Goal: Task Accomplishment & Management: Use online tool/utility

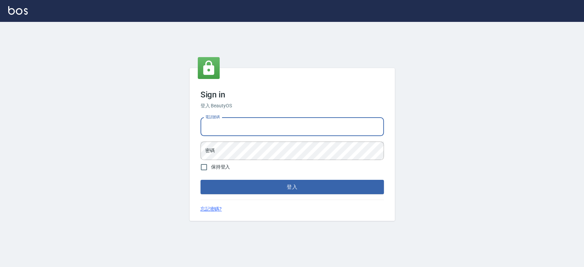
click at [273, 118] on input "電話號碼" at bounding box center [292, 127] width 183 height 18
type input "0910967130"
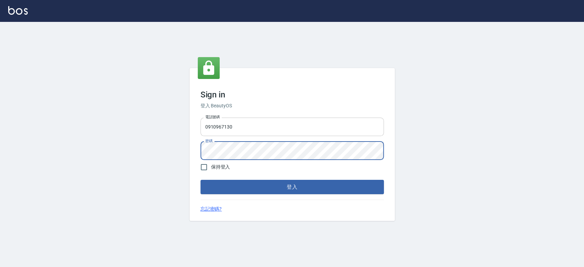
click at [201, 180] on button "登入" at bounding box center [292, 187] width 183 height 14
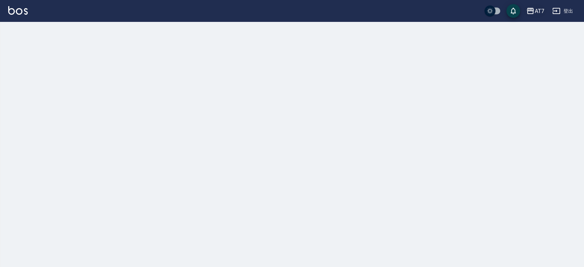
click at [533, 16] on button "AT7" at bounding box center [535, 11] width 23 height 14
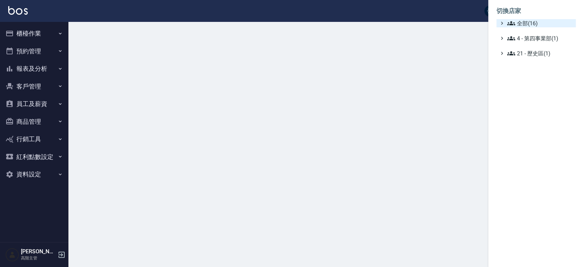
click at [534, 23] on span "全部(16)" at bounding box center [540, 23] width 66 height 8
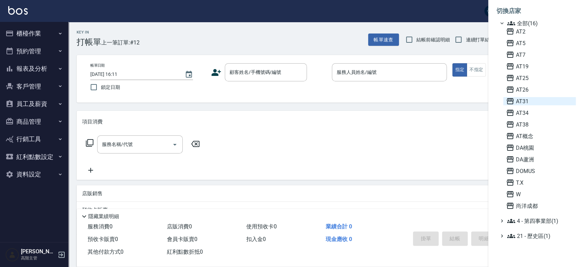
click at [537, 97] on span "AT31" at bounding box center [539, 101] width 67 height 8
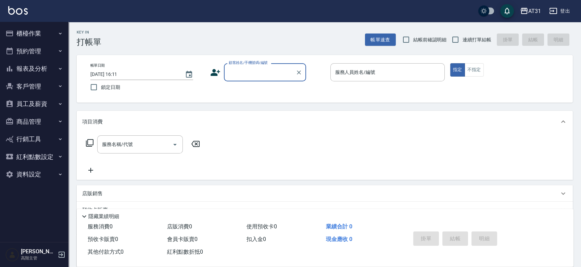
click at [24, 123] on button "商品管理" at bounding box center [34, 122] width 63 height 18
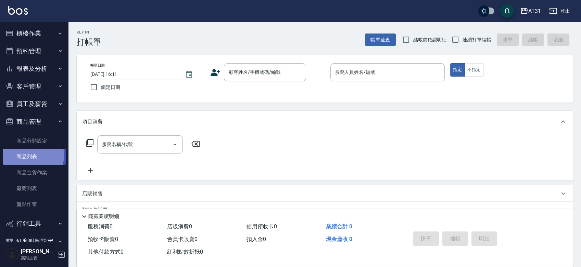
click at [25, 155] on link "商品列表" at bounding box center [34, 157] width 63 height 16
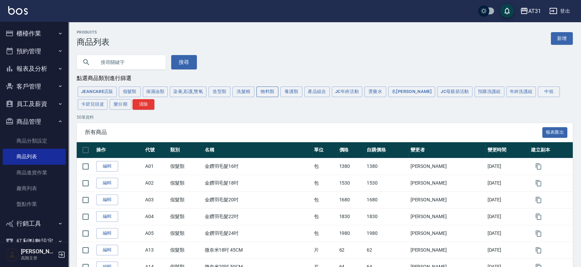
click at [266, 92] on button "物料類" at bounding box center [267, 92] width 22 height 11
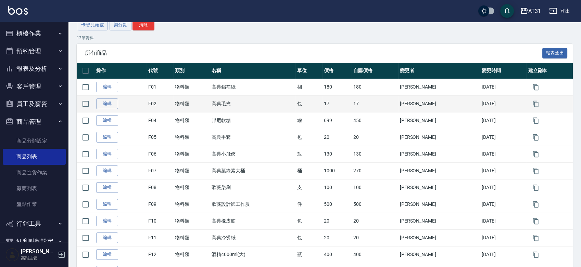
scroll to position [88, 0]
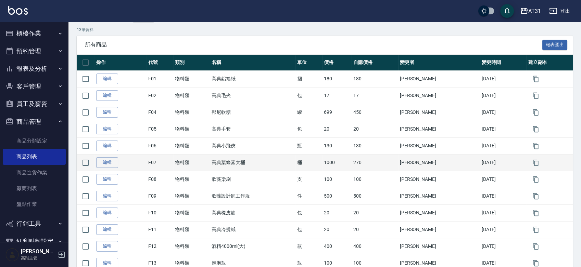
drag, startPoint x: 262, startPoint y: 186, endPoint x: 222, endPoint y: 168, distance: 43.7
click at [222, 168] on td "高典葉綠素大桶" at bounding box center [253, 162] width 86 height 17
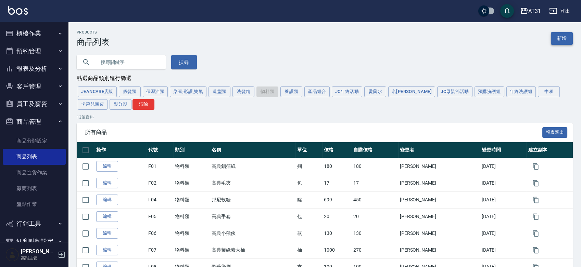
click at [556, 43] on link "新增" at bounding box center [562, 38] width 22 height 13
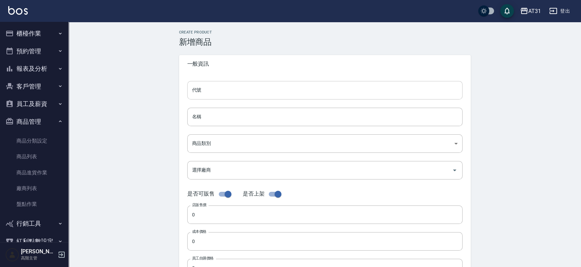
click at [299, 94] on input "代號" at bounding box center [324, 90] width 275 height 18
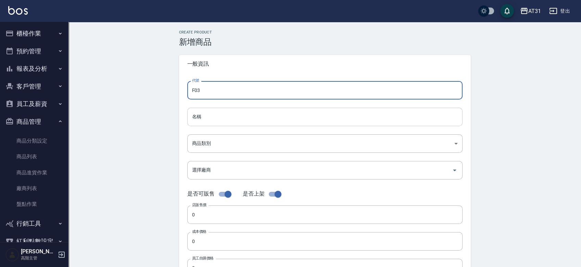
type input "F03"
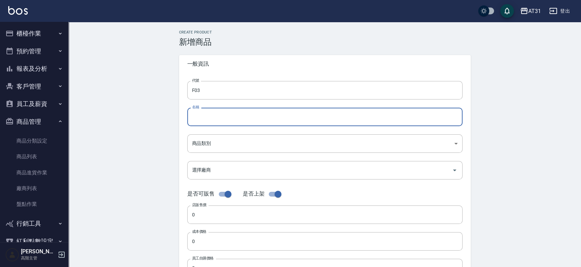
click at [209, 118] on input "名稱" at bounding box center [324, 117] width 275 height 18
type input "頭皮梳"
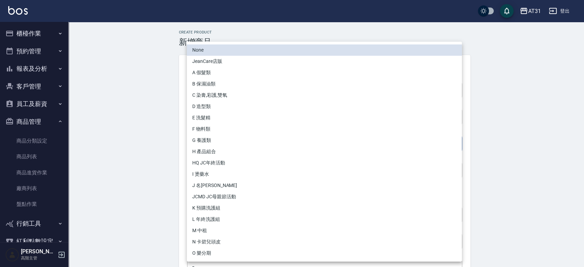
click at [205, 145] on body "AT31 登出 櫃檯作業 打帳單 帳單列表 掛單列表 座位開單 營業儀表板 現金收支登錄 高階收支登錄 材料自購登錄 每日結帳 排班表 現場電腦打卡 掃碼打卡…" at bounding box center [292, 236] width 584 height 472
click at [213, 130] on li "F 物料類" at bounding box center [324, 129] width 275 height 11
type input "11cb6074-e5b0-488d-a7e8-fcb2964ceffe"
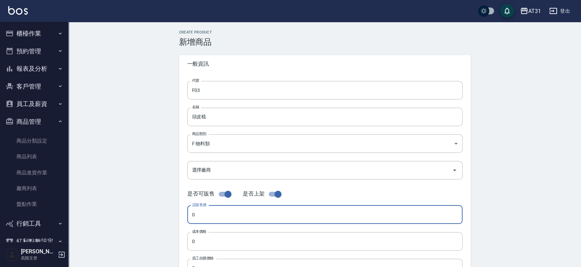
click at [199, 224] on input "0" at bounding box center [324, 215] width 275 height 18
drag, startPoint x: 205, startPoint y: 216, endPoint x: 170, endPoint y: 217, distance: 35.3
click at [171, 218] on div "Create Product 新增商品 一般資訊 代號 F03 代號 名稱 頭皮梳 名稱 商品類別 F 物料類 11cb6074-e5b0-488d-a7…" at bounding box center [325, 247] width 308 height 434
type input "230"
click at [193, 245] on input "0" at bounding box center [324, 241] width 275 height 18
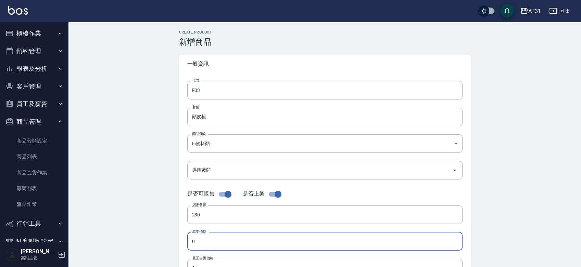
paste input "23"
type input "230"
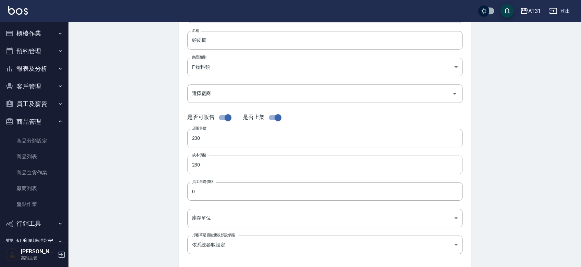
scroll to position [77, 0]
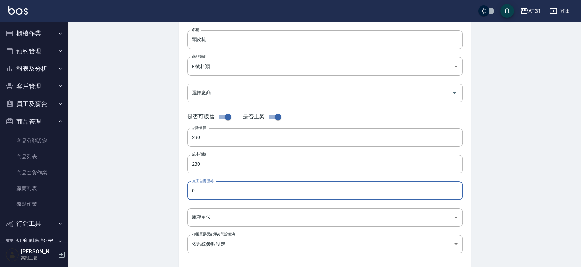
click at [202, 192] on input "0" at bounding box center [324, 191] width 275 height 18
paste input "23"
type input "230"
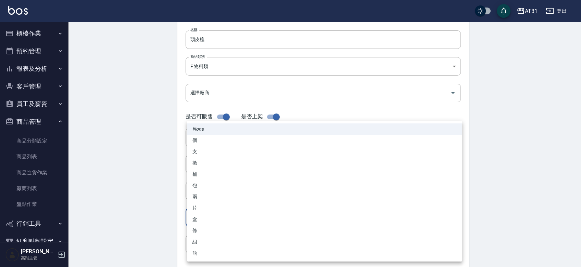
click at [203, 211] on body "AT31 登出 櫃檯作業 打帳單 帳單列表 掛單列表 座位開單 營業儀表板 現金收支登錄 高階收支登錄 材料自購登錄 每日結帳 排班表 現場電腦打卡 掃碼打卡…" at bounding box center [290, 159] width 581 height 472
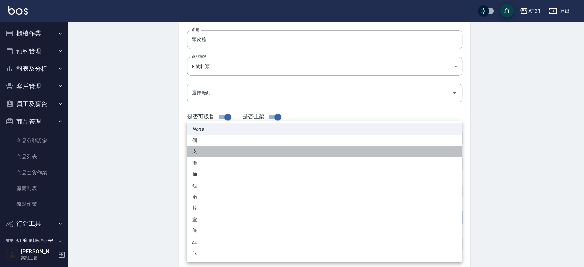
click at [212, 151] on li "支" at bounding box center [324, 151] width 275 height 11
type input "支"
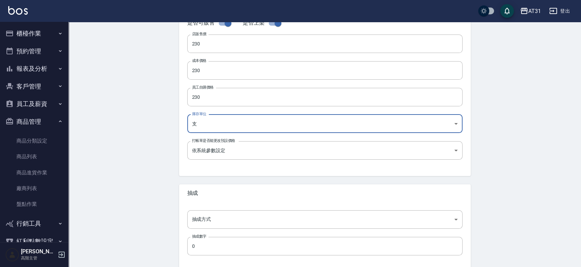
scroll to position [172, 0]
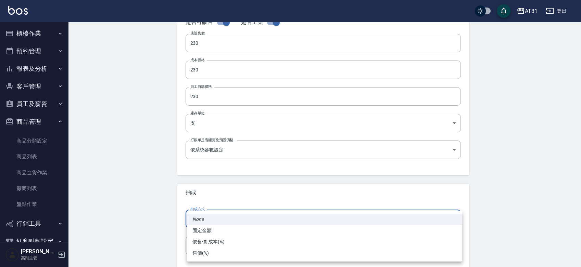
click at [208, 214] on body "AT31 登出 櫃檯作業 打帳單 帳單列表 掛單列表 座位開單 營業儀表板 現金收支登錄 高階收支登錄 材料自購登錄 每日結帳 排班表 現場電腦打卡 掃碼打卡…" at bounding box center [290, 64] width 581 height 472
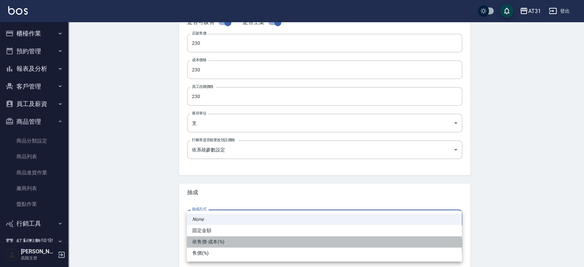
click at [208, 244] on li "依售價-成本(%)" at bounding box center [324, 242] width 275 height 11
type input "byCost"
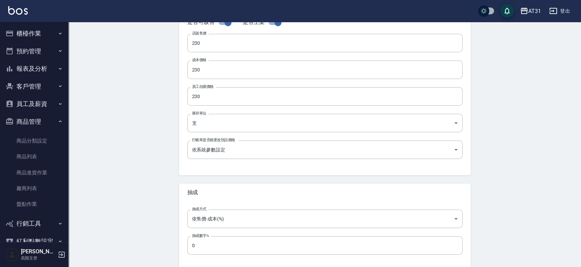
scroll to position [205, 0]
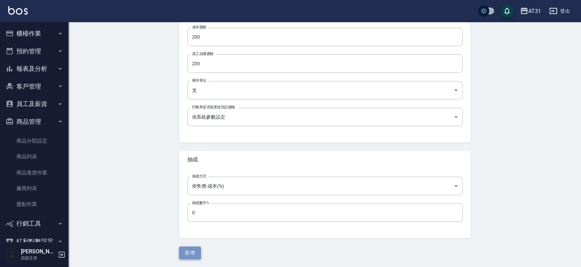
click at [189, 248] on button "新增" at bounding box center [190, 253] width 22 height 13
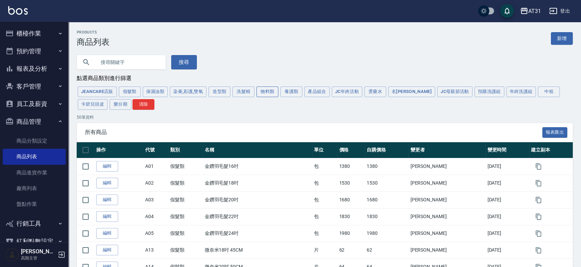
click at [266, 89] on button "物料類" at bounding box center [267, 92] width 22 height 11
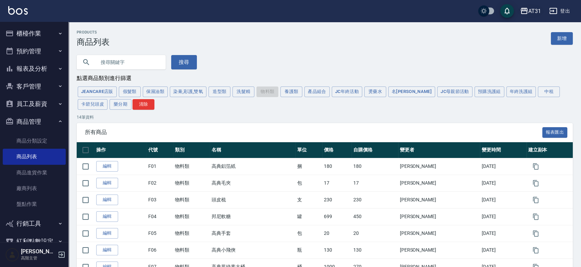
click at [532, 11] on div "AT31" at bounding box center [534, 11] width 13 height 9
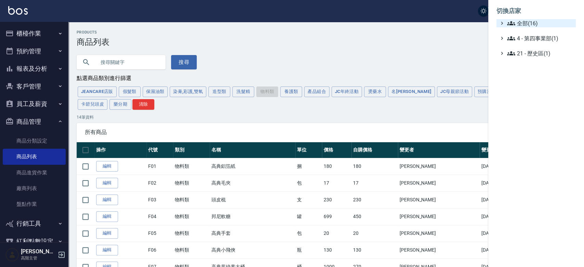
click at [535, 21] on span "全部(16)" at bounding box center [540, 23] width 66 height 8
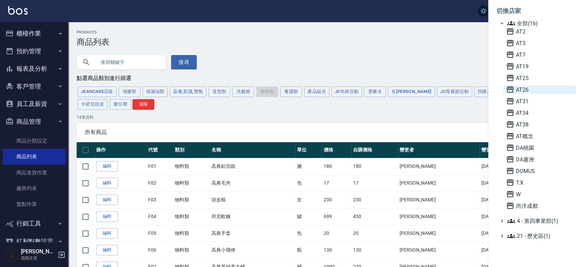
click at [534, 87] on span "AT26" at bounding box center [539, 90] width 67 height 8
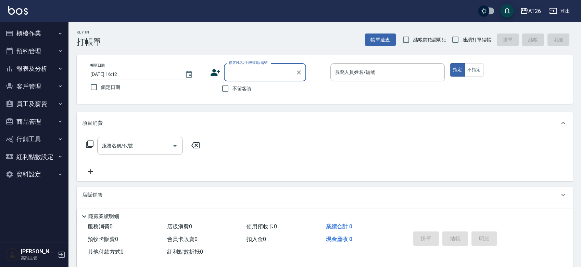
click at [530, 10] on div "AT26" at bounding box center [534, 11] width 13 height 9
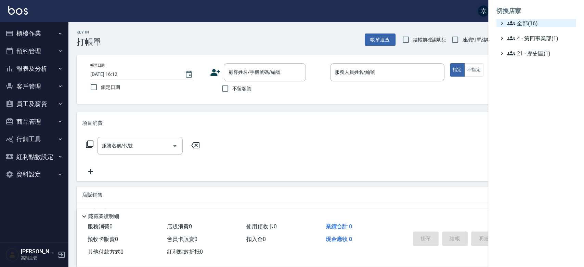
click at [531, 22] on span "全部(16)" at bounding box center [540, 23] width 66 height 8
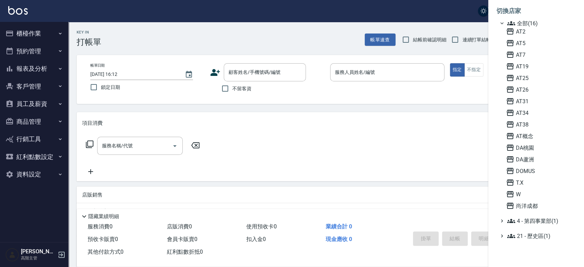
click at [533, 165] on div "AT2 AT5 AT7 AT19 AT25 AT26 AT31 AT34 AT38 AT概念 DA桃園 DA蘆洲 DOMUS T.X W 尚洋成都" at bounding box center [540, 118] width 73 height 183
click at [532, 171] on span "DOMUS" at bounding box center [539, 171] width 67 height 8
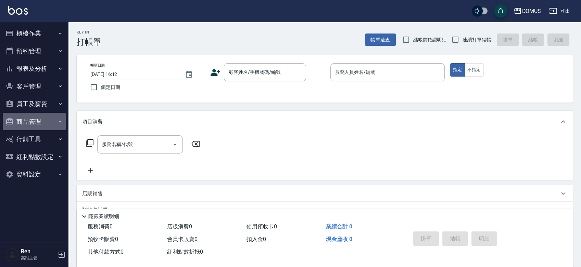
click at [39, 118] on button "商品管理" at bounding box center [34, 122] width 63 height 18
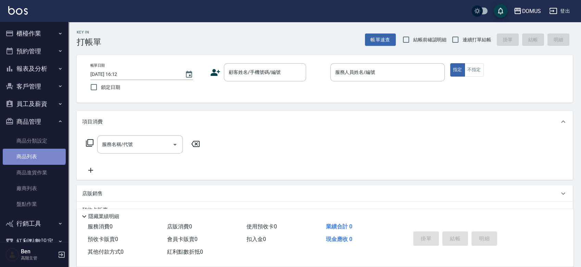
click at [34, 150] on link "商品列表" at bounding box center [34, 157] width 63 height 16
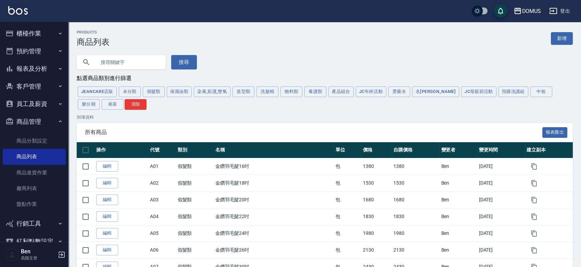
click at [116, 63] on input "text" at bounding box center [128, 62] width 64 height 18
type input "哥"
click at [181, 68] on button "搜尋" at bounding box center [184, 62] width 26 height 14
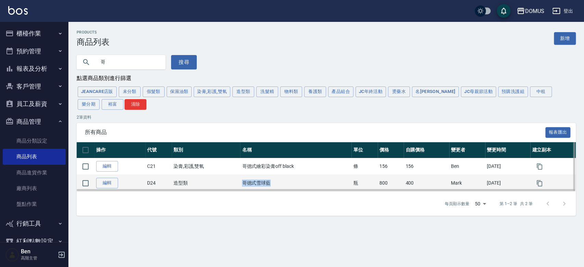
drag, startPoint x: 234, startPoint y: 182, endPoint x: 272, endPoint y: 180, distance: 38.4
click at [272, 180] on tr "編輯 D24 造型類 哥德式雪球藍 瓶 800 400 Mark 2024/06/02" at bounding box center [326, 183] width 499 height 17
copy tr "造型類 哥德式雪球藍"
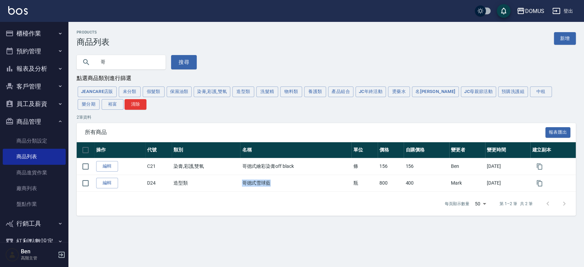
click at [533, 12] on div "DOMUS" at bounding box center [534, 11] width 19 height 9
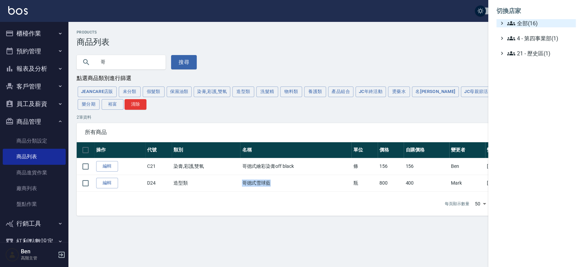
click at [534, 21] on span "全部(16)" at bounding box center [540, 23] width 66 height 8
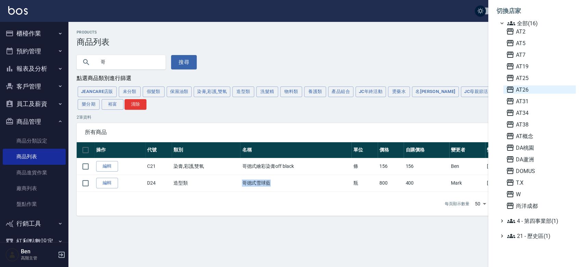
click at [529, 86] on span "AT26" at bounding box center [539, 90] width 67 height 8
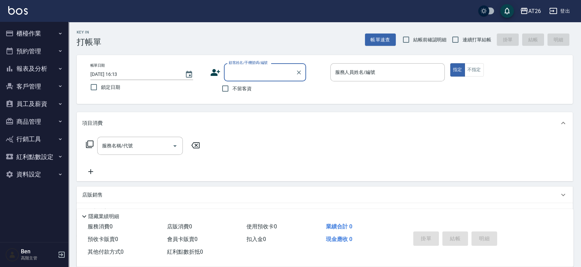
click at [42, 117] on button "商品管理" at bounding box center [34, 122] width 63 height 18
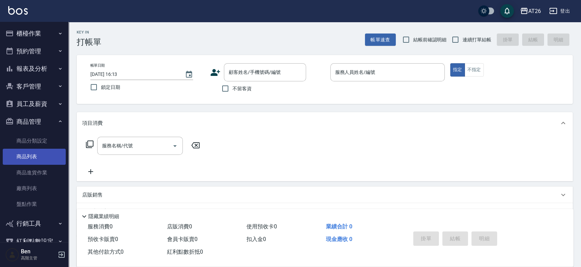
click at [40, 158] on link "商品列表" at bounding box center [34, 157] width 63 height 16
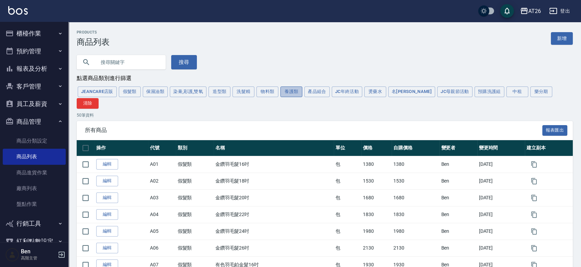
click at [292, 89] on button "養護類" at bounding box center [291, 92] width 22 height 11
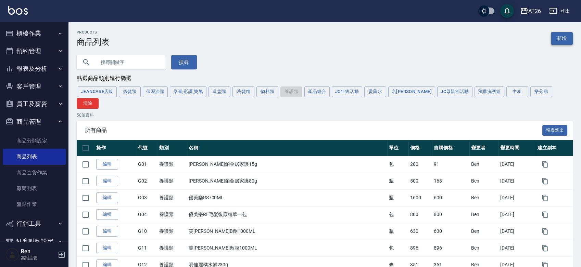
click at [560, 45] on link "新增" at bounding box center [562, 38] width 22 height 13
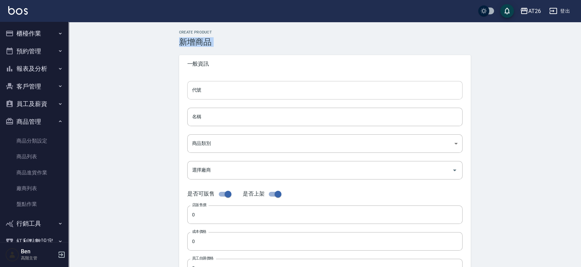
click at [327, 94] on div "Create Product 新增商品 一般資訊 代號 代號 名稱 名稱 商品類別 ​ 商品類別 選擇廠商 選擇廠商 是否可販售 是否上架 店販售價 0 …" at bounding box center [324, 247] width 512 height 451
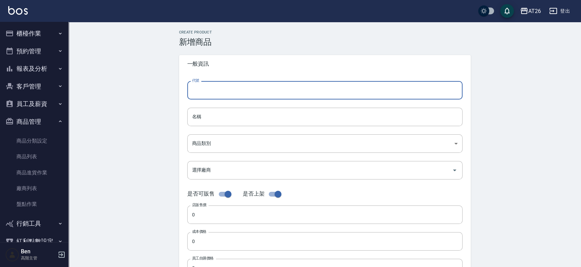
click at [278, 81] on input "代號" at bounding box center [324, 90] width 275 height 18
type input "ㄕ"
type input "G05"
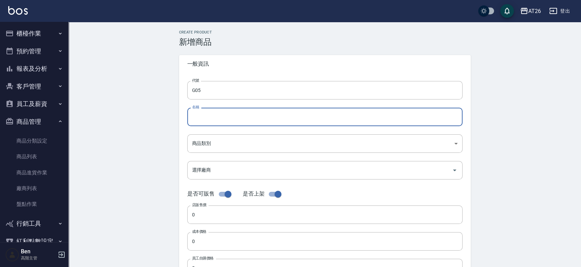
click at [243, 126] on input "名稱" at bounding box center [324, 117] width 275 height 18
paste input "哥德式雪球藍"
drag, startPoint x: 200, startPoint y: 117, endPoint x: 185, endPoint y: 117, distance: 15.8
click at [187, 118] on input "哥德式雪球藍" at bounding box center [324, 117] width 275 height 18
type input "哥德式雪球藍"
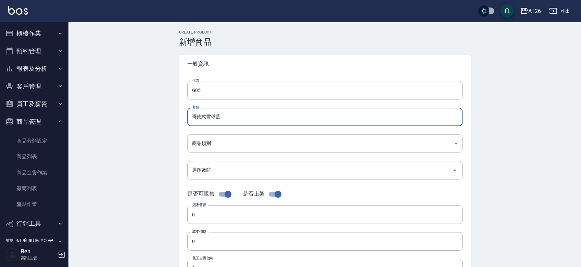
click at [220, 141] on body "AT26 登出 櫃檯作業 打帳單 帳單列表 掛單列表 座位開單 營業儀表板 現金收支登錄 高階收支登錄 材料自購登錄 每日結帳 排班表 現場電腦打卡 掃碼打卡…" at bounding box center [290, 236] width 581 height 472
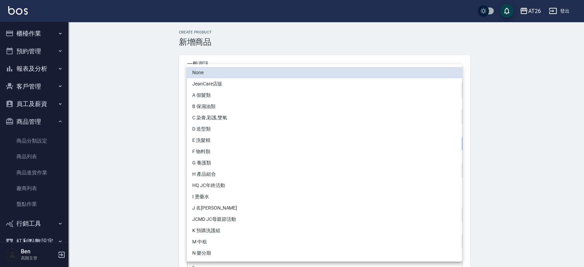
click at [217, 165] on li "G 養護類" at bounding box center [324, 162] width 275 height 11
type input "1f6a7dd9-8688-44c5-92c8-c8c4b054041c"
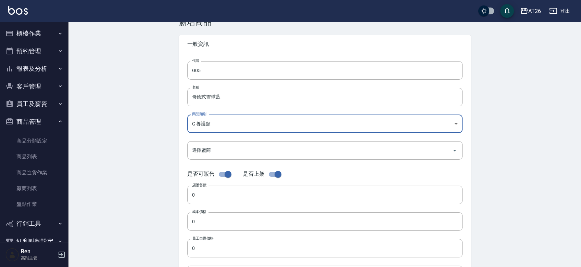
scroll to position [22, 0]
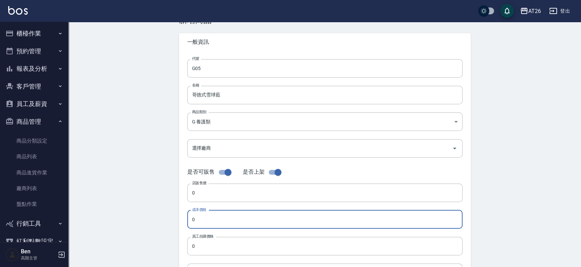
click at [203, 213] on input "0" at bounding box center [324, 220] width 275 height 18
drag, startPoint x: 212, startPoint y: 222, endPoint x: 177, endPoint y: 225, distance: 34.7
click at [177, 225] on div "Create Product 新增商品 一般資訊 代號 G05 代號 名稱 哥德式雪球藍 名稱 商品類別 G 養護類 1f6a7dd9-8688-44c5…" at bounding box center [325, 225] width 308 height 434
type input "360"
click at [200, 246] on input "0" at bounding box center [324, 246] width 275 height 18
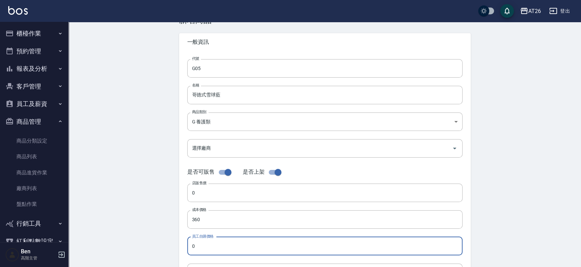
paste input "36"
type input "360"
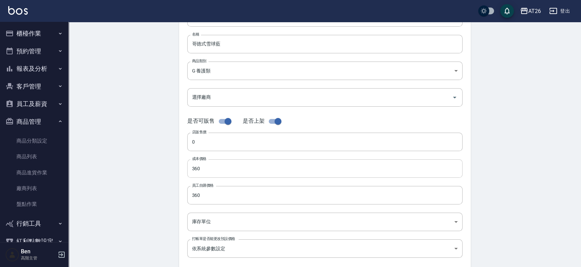
scroll to position [74, 0]
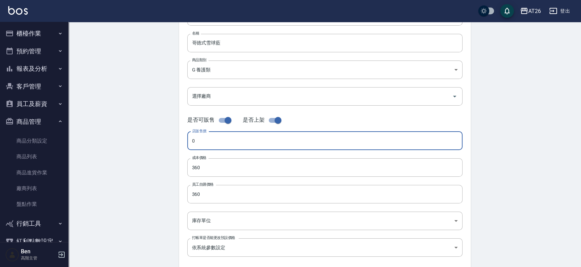
click at [232, 145] on input "0" at bounding box center [324, 141] width 275 height 18
type input "900"
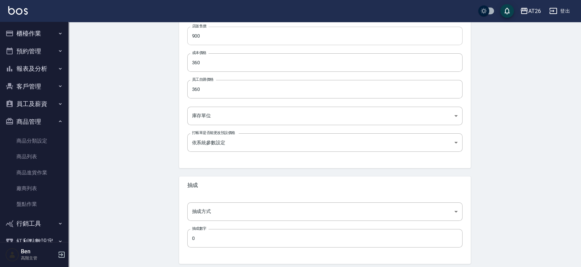
scroll to position [198, 0]
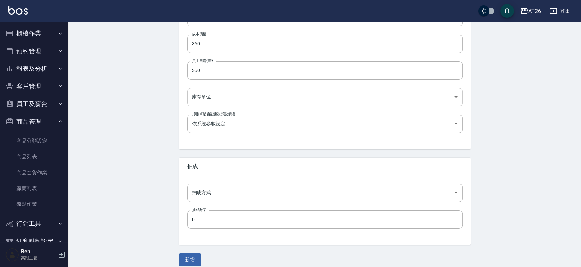
click at [215, 102] on body "AT26 登出 櫃檯作業 打帳單 帳單列表 掛單列表 座位開單 營業儀表板 現金收支登錄 高階收支登錄 材料自購登錄 每日結帳 排班表 現場電腦打卡 掃碼打卡…" at bounding box center [290, 38] width 581 height 472
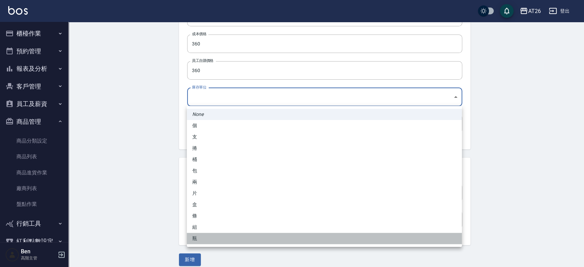
click at [194, 244] on li "瓶" at bounding box center [324, 238] width 275 height 11
type input "瓶"
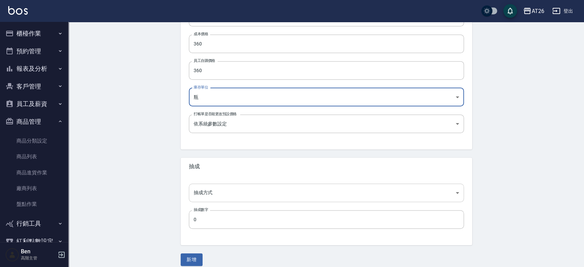
click at [199, 189] on body "AT26 登出 櫃檯作業 打帳單 帳單列表 掛單列表 座位開單 營業儀表板 現金收支登錄 高階收支登錄 材料自購登錄 每日結帳 排班表 現場電腦打卡 掃碼打卡…" at bounding box center [292, 38] width 584 height 472
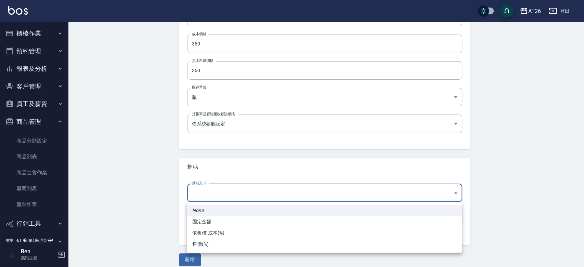
click at [203, 232] on li "依售價-成本(%)" at bounding box center [324, 233] width 275 height 11
type input "byCost"
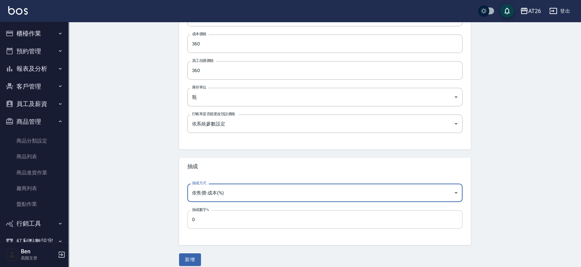
click at [205, 215] on input "0" at bounding box center [324, 220] width 275 height 18
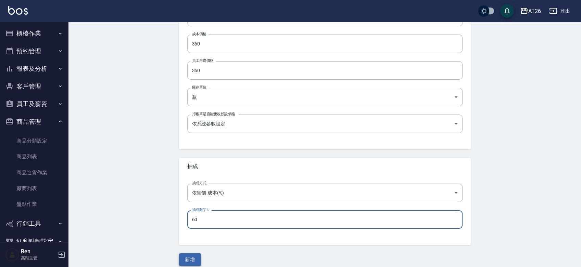
type input "60"
click at [191, 257] on button "新增" at bounding box center [190, 260] width 22 height 13
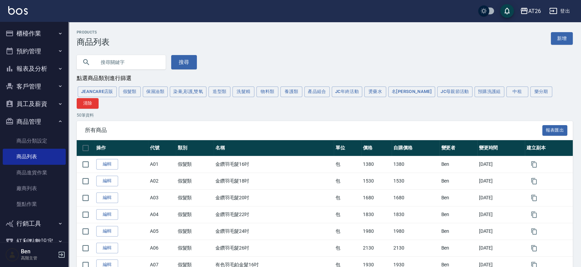
click at [302, 87] on div "JeanCare店販 假髮類 保濕油類 染膏,彩護,雙氧 造型類 洗髮精 物料類 養護類 產品組合 JC年終活動 燙藥水 名麗 JC母親節活動 預購洗護組 中…" at bounding box center [325, 97] width 496 height 23
click at [299, 90] on button "養護類" at bounding box center [291, 92] width 22 height 11
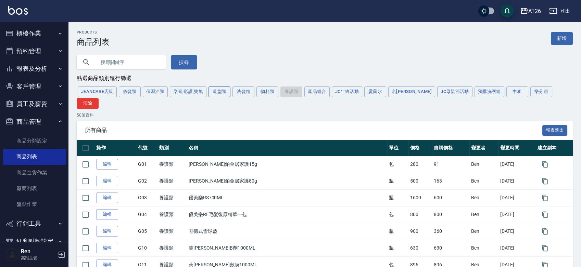
click at [216, 94] on button "造型類" at bounding box center [219, 92] width 22 height 11
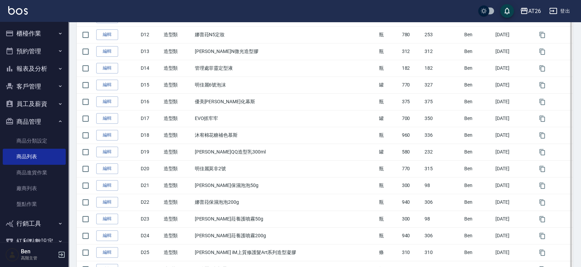
scroll to position [363, 0]
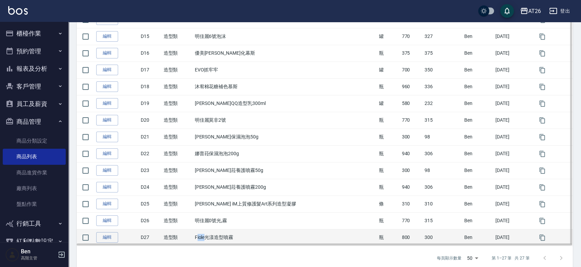
drag, startPoint x: 203, startPoint y: 226, endPoint x: 212, endPoint y: 228, distance: 9.4
click at [212, 229] on td "Fiole光漾造型噴霧" at bounding box center [285, 237] width 184 height 17
drag, startPoint x: 198, startPoint y: 227, endPoint x: 210, endPoint y: 227, distance: 12.0
click at [210, 229] on tr "編輯 D27 造型類 Fiole光漾造型噴霧 瓶 800 300 Ben 2025/05/10" at bounding box center [325, 237] width 496 height 17
copy tr "造型類 Fiole"
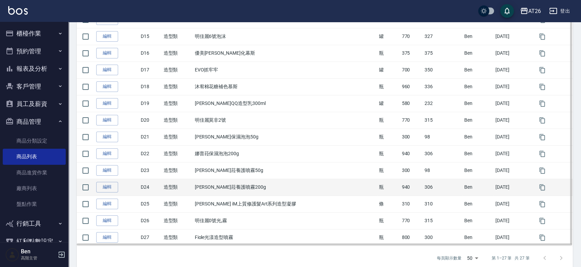
click at [324, 182] on td "娜普菈養護噴霧200g" at bounding box center [285, 187] width 184 height 17
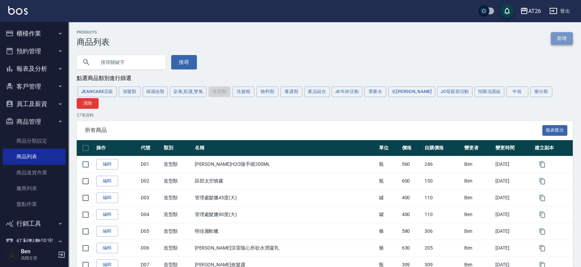
click at [559, 34] on link "新增" at bounding box center [562, 38] width 22 height 13
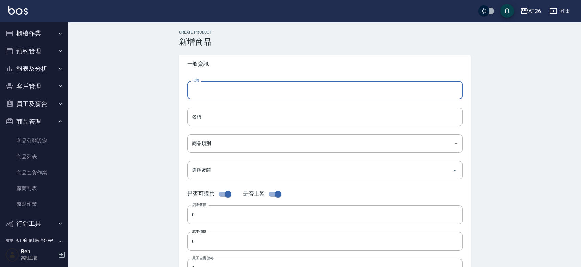
click at [270, 84] on input "代號" at bounding box center [324, 90] width 275 height 18
drag, startPoint x: 270, startPoint y: 84, endPoint x: 325, endPoint y: 84, distance: 54.8
click at [270, 84] on input "代號" at bounding box center [324, 90] width 275 height 18
type input "D28"
click at [259, 121] on input "名稱" at bounding box center [324, 117] width 275 height 18
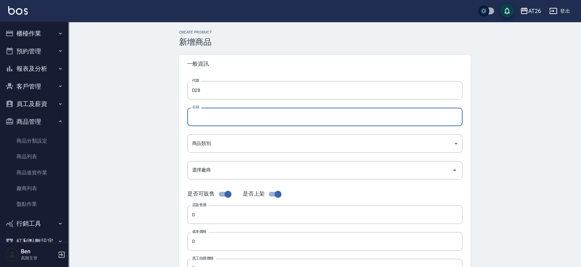
paste input "Fiole"
drag, startPoint x: 201, startPoint y: 119, endPoint x: 185, endPoint y: 122, distance: 16.0
click at [196, 119] on input "Fiole造型髮膠" at bounding box center [324, 117] width 275 height 18
type input "Fiole造型髮膠"
click at [205, 146] on body "AT26 登出 櫃檯作業 打帳單 帳單列表 掛單列表 座位開單 營業儀表板 現金收支登錄 高階收支登錄 材料自購登錄 每日結帳 排班表 現場電腦打卡 掃碼打卡…" at bounding box center [290, 236] width 581 height 472
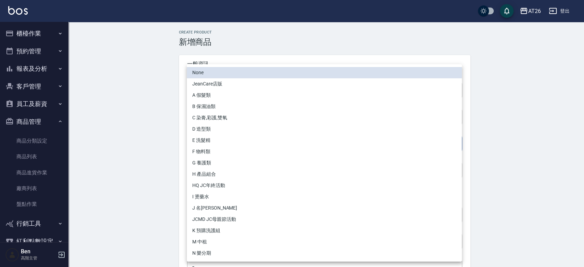
click at [213, 129] on li "D 造型類" at bounding box center [324, 129] width 275 height 11
type input "c9acb1c6-86d6-4dcf-9d72-3eadb0dcce6e"
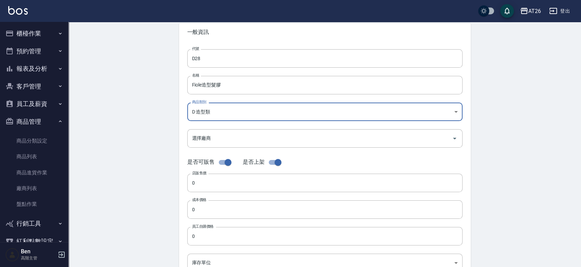
scroll to position [42, 0]
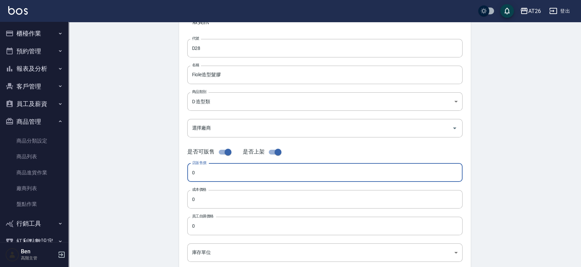
click at [207, 169] on input "0" at bounding box center [324, 173] width 275 height 18
type input "950"
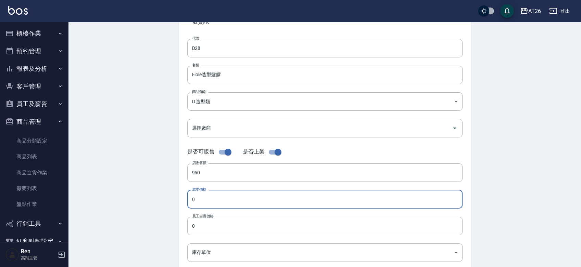
click at [192, 201] on input "0" at bounding box center [324, 199] width 275 height 18
drag, startPoint x: 208, startPoint y: 197, endPoint x: 183, endPoint y: 198, distance: 25.4
click at [183, 198] on div "代號 D28 代號 名稱 Fiole造型髮膠 名稱 商品類別 D 造型類 c9acb1c6-86d6-4dcf-9d72-3eadb0dcce6e 商品類…" at bounding box center [325, 168] width 292 height 275
type input "356"
click at [213, 225] on input "0" at bounding box center [324, 226] width 275 height 18
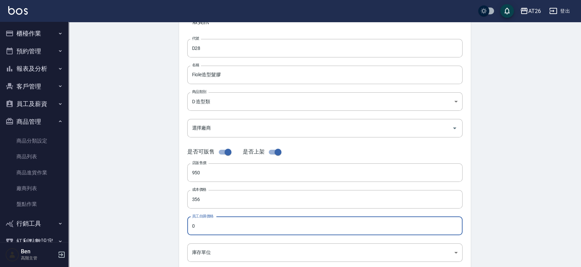
paste input "356"
type input "356"
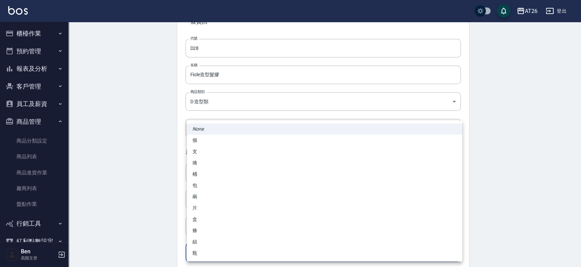
click at [208, 254] on body "AT26 登出 櫃檯作業 打帳單 帳單列表 掛單列表 座位開單 營業儀表板 現金收支登錄 高階收支登錄 材料自購登錄 每日結帳 排班表 現場電腦打卡 掃碼打卡…" at bounding box center [290, 194] width 581 height 472
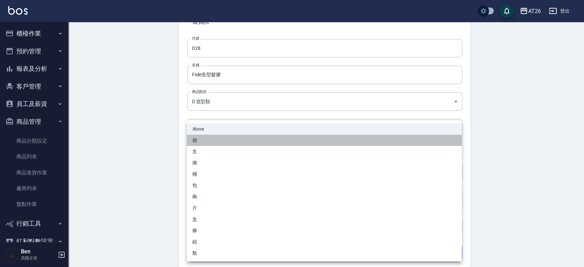
click at [212, 141] on li "個" at bounding box center [324, 140] width 275 height 11
type input "個"
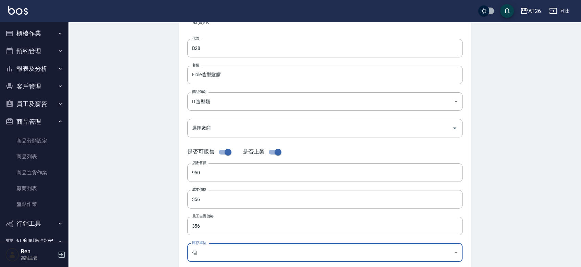
scroll to position [142, 0]
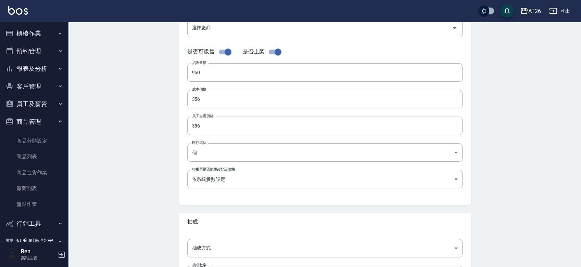
click at [212, 141] on div "代號 D28 代號 名稱 Fiole造型髮膠 名稱 商品類別 D 造型類 c9acb1c6-86d6-4dcf-9d72-3eadb0dcce6e 商品類…" at bounding box center [325, 68] width 292 height 275
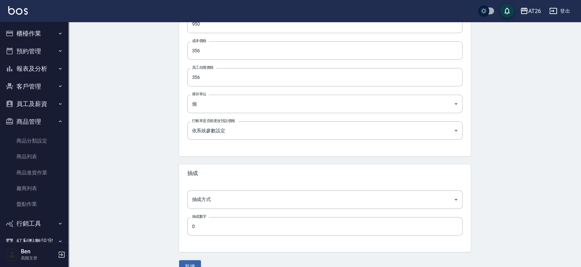
scroll to position [191, 0]
click at [201, 191] on body "AT26 登出 櫃檯作業 打帳單 帳單列表 掛單列表 座位開單 營業儀表板 現金收支登錄 高階收支登錄 材料自購登錄 每日結帳 排班表 現場電腦打卡 掃碼打卡…" at bounding box center [290, 45] width 581 height 472
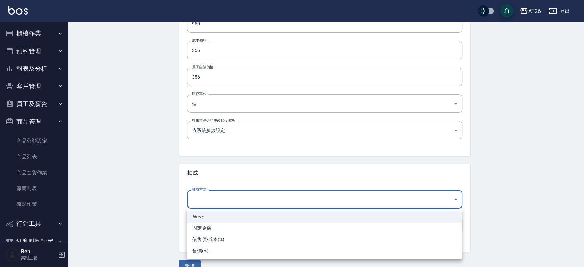
click at [208, 238] on li "依售價-成本(%)" at bounding box center [324, 239] width 275 height 11
type input "byCost"
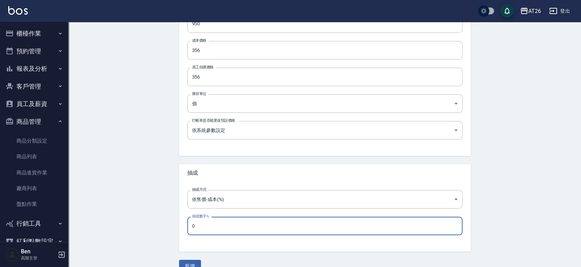
click at [208, 226] on input "0" at bounding box center [324, 226] width 275 height 18
type input "60"
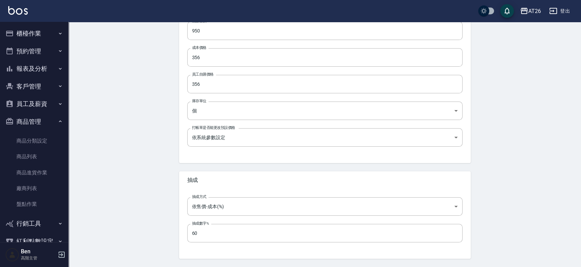
scroll to position [189, 0]
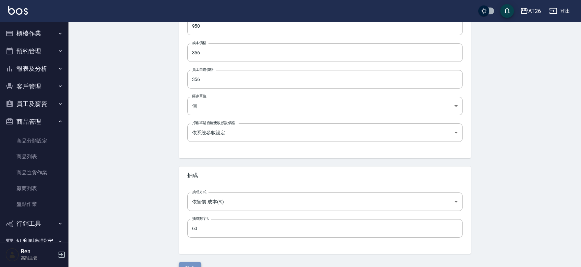
click at [194, 265] on button "新增" at bounding box center [190, 269] width 22 height 13
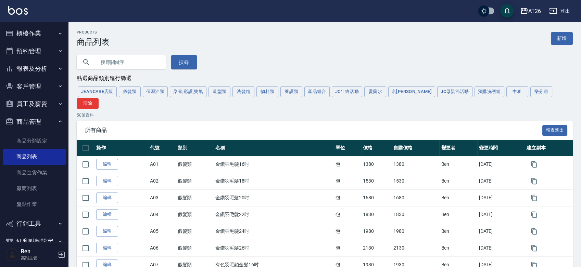
click at [217, 93] on button "造型類" at bounding box center [219, 92] width 22 height 11
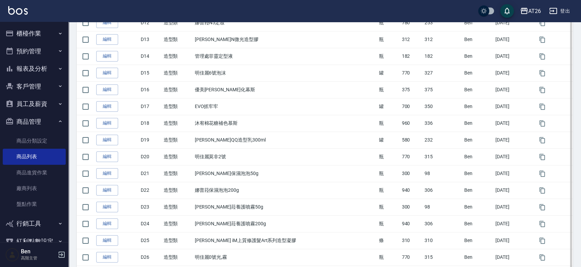
scroll to position [380, 0]
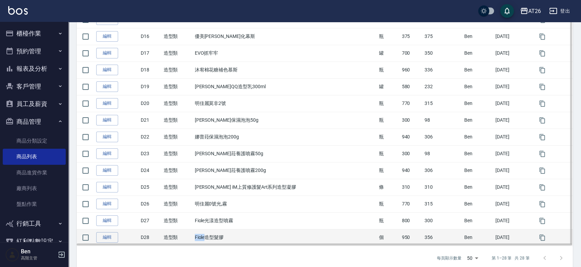
drag, startPoint x: 200, startPoint y: 228, endPoint x: 207, endPoint y: 227, distance: 7.9
click at [210, 229] on td "Fiole造型髮膠" at bounding box center [285, 237] width 184 height 17
copy td "Fiole"
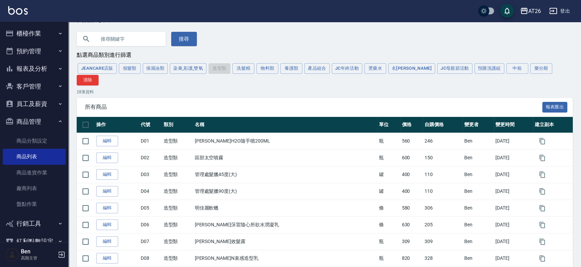
scroll to position [0, 0]
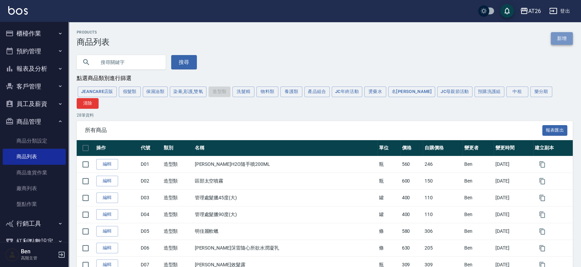
click at [557, 38] on link "新增" at bounding box center [562, 38] width 22 height 13
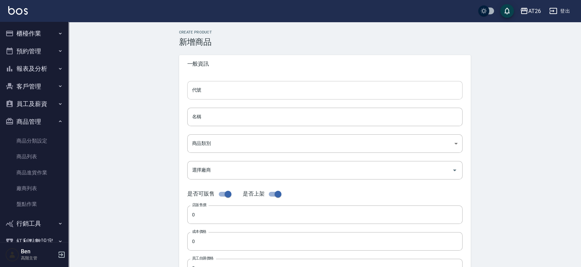
click at [216, 88] on input "代號" at bounding box center [324, 90] width 275 height 18
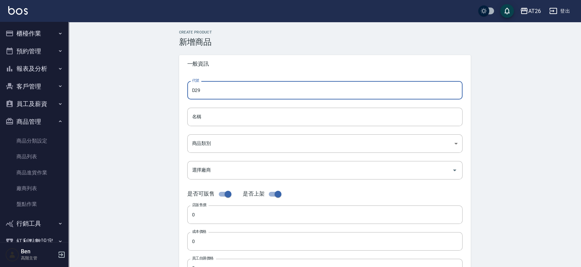
type input "D29"
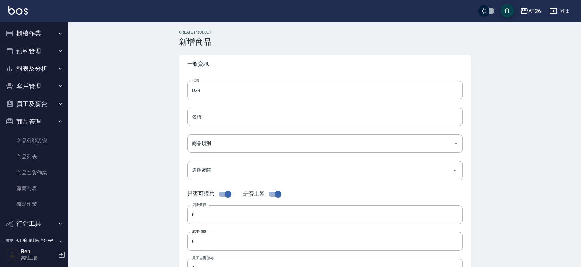
click at [211, 127] on div "代號 D29 代號 名稱 名稱 商品類別 ​ 商品類別 選擇廠商 選擇廠商 是否可販售 是否上架 店販售價 0 店販售價 成本價格 0 成本價格 員工自購…" at bounding box center [325, 210] width 292 height 275
click at [199, 117] on input "名稱" at bounding box center [324, 117] width 275 height 18
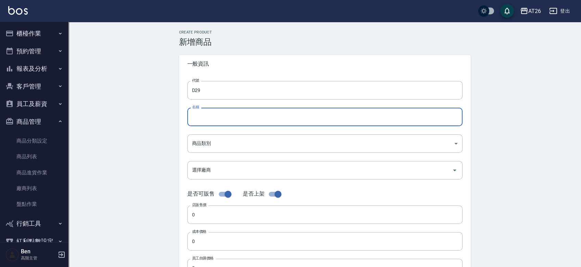
paste input "Fiole"
drag, startPoint x: 199, startPoint y: 117, endPoint x: 158, endPoint y: 137, distance: 45.8
click at [158, 137] on div "Create Product 新增商品 一般資訊 代號 D29 代號 名稱 Fiole 名稱 商品類別 ​ 商品類別 選擇廠商 選擇廠商 是否可販售 是否…" at bounding box center [324, 247] width 512 height 451
click at [212, 116] on input "Fiole" at bounding box center [324, 117] width 275 height 18
click at [219, 114] on input "Fiole" at bounding box center [324, 117] width 275 height 18
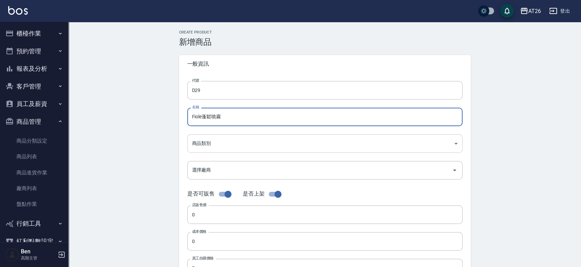
type input "Fiole蓬鬆噴霧"
click at [206, 143] on body "AT26 登出 櫃檯作業 打帳單 帳單列表 掛單列表 座位開單 營業儀表板 現金收支登錄 高階收支登錄 材料自購登錄 每日結帳 排班表 現場電腦打卡 掃碼打卡…" at bounding box center [292, 236] width 584 height 472
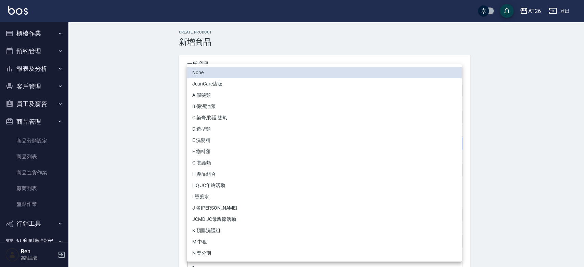
click at [224, 129] on li "D 造型類" at bounding box center [324, 129] width 275 height 11
type input "c9acb1c6-86d6-4dcf-9d72-3eadb0dcce6e"
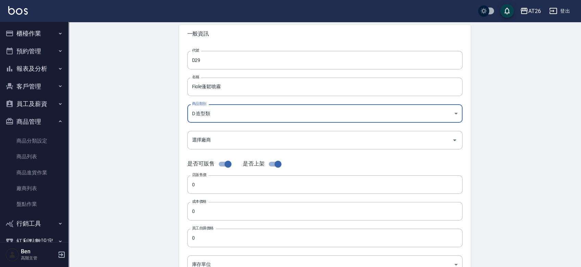
scroll to position [32, 0]
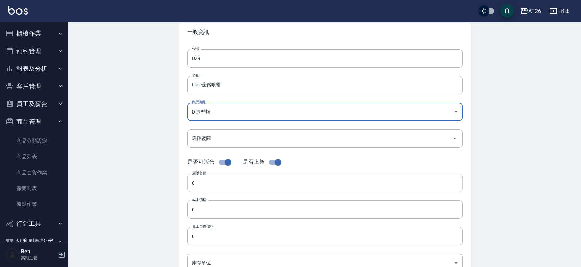
click at [193, 186] on input "0" at bounding box center [324, 183] width 275 height 18
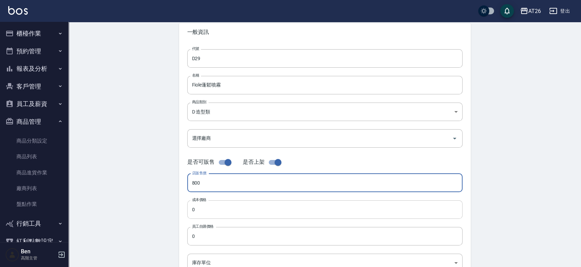
type input "800"
click at [200, 208] on input "0" at bounding box center [324, 210] width 275 height 18
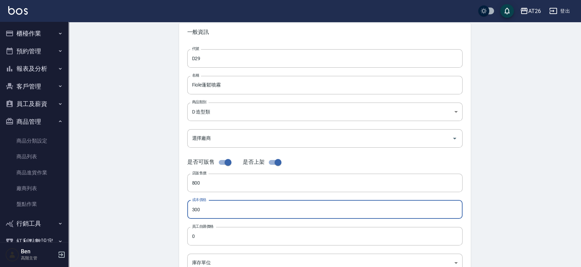
drag, startPoint x: 207, startPoint y: 212, endPoint x: 174, endPoint y: 216, distance: 33.5
click at [174, 216] on div "Create Product 新增商品 一般資訊 代號 D29 代號 名稱 Fiole蓬鬆噴霧 名稱 商品類別 D 造型類 c9acb1c6-86d6-4…" at bounding box center [325, 215] width 308 height 434
type input "300"
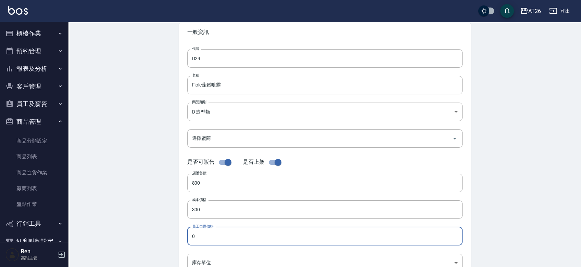
click at [195, 237] on input "0" at bounding box center [324, 236] width 275 height 18
paste input "30"
type input "300"
click at [200, 257] on body "AT26 登出 櫃檯作業 打帳單 帳單列表 掛單列表 座位開單 營業儀表板 現金收支登錄 高階收支登錄 材料自購登錄 每日結帳 排班表 現場電腦打卡 掃碼打卡…" at bounding box center [290, 204] width 581 height 472
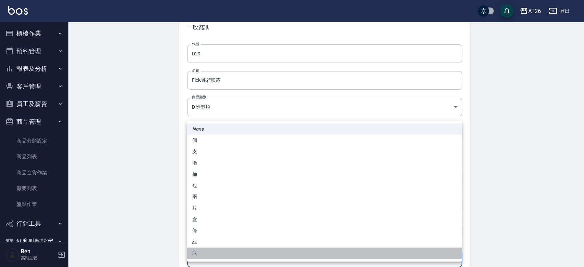
click at [208, 256] on li "瓶" at bounding box center [324, 253] width 275 height 11
type input "瓶"
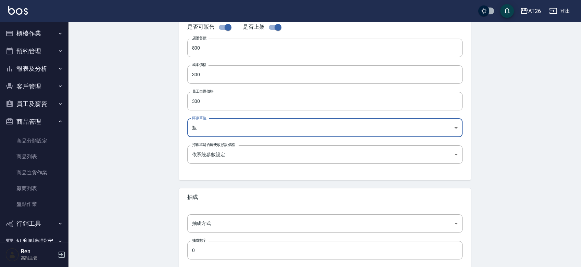
scroll to position [168, 0]
click at [206, 225] on body "AT26 登出 櫃檯作業 打帳單 帳單列表 掛單列表 座位開單 營業儀表板 現金收支登錄 高階收支登錄 材料自購登錄 每日結帳 排班表 現場電腦打卡 掃碼打卡…" at bounding box center [290, 68] width 581 height 472
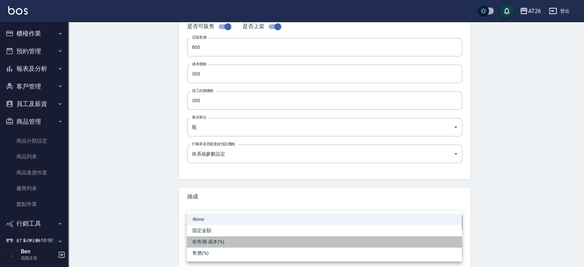
click at [208, 246] on li "依售價-成本(%)" at bounding box center [324, 242] width 275 height 11
type input "byCost"
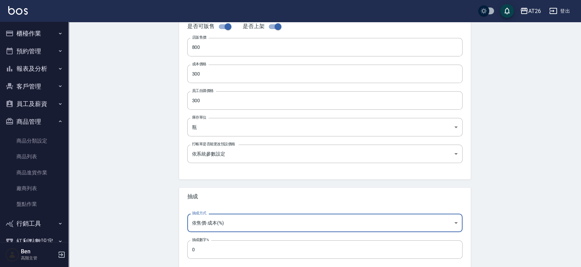
click at [208, 246] on input "0" at bounding box center [324, 250] width 275 height 18
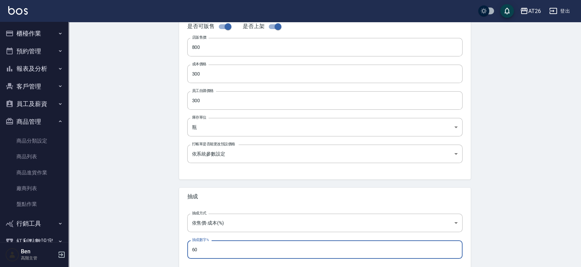
type input "60"
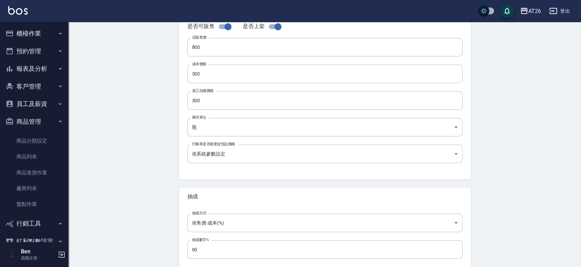
scroll to position [205, 0]
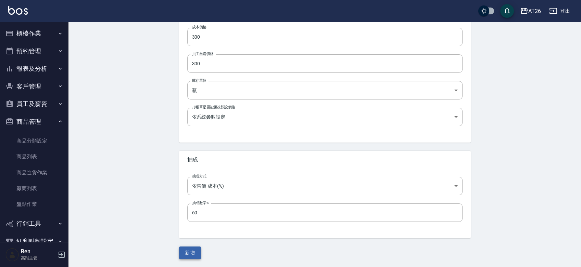
click at [192, 250] on button "新增" at bounding box center [190, 253] width 22 height 13
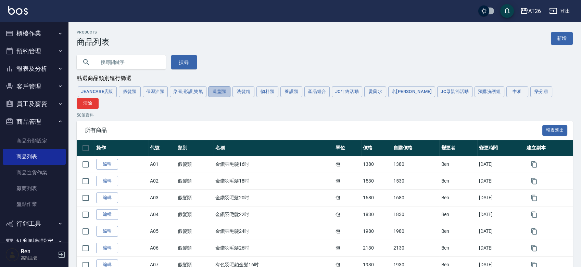
click at [223, 94] on button "造型類" at bounding box center [219, 92] width 22 height 11
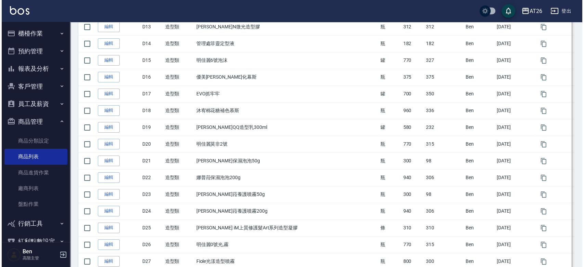
scroll to position [396, 0]
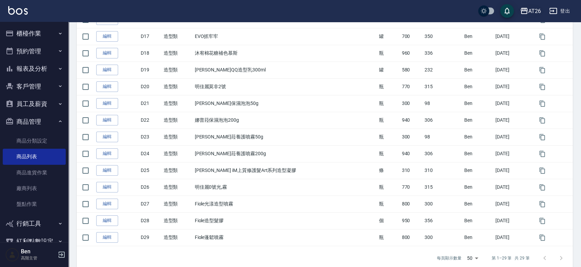
click at [528, 7] on icon "button" at bounding box center [524, 11] width 8 height 8
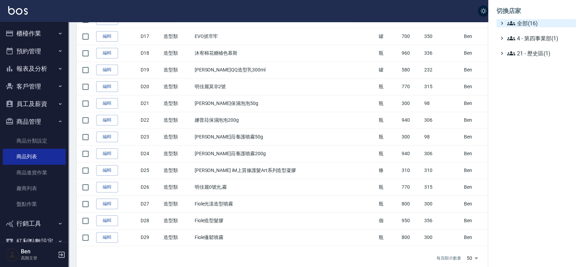
click at [519, 22] on span "全部(16)" at bounding box center [540, 23] width 66 height 8
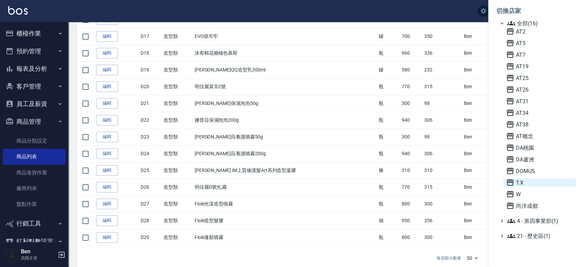
click at [531, 182] on span "T.X" at bounding box center [539, 183] width 67 height 8
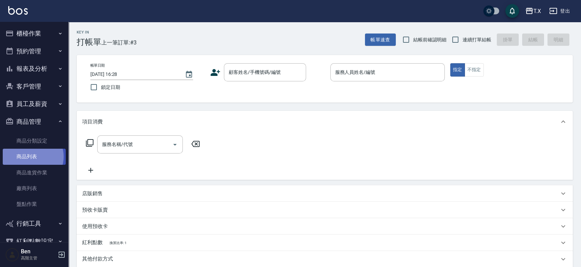
click at [31, 157] on link "商品列表" at bounding box center [34, 157] width 63 height 16
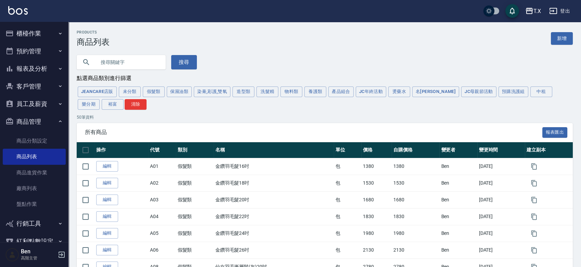
click at [125, 57] on input "text" at bounding box center [128, 62] width 64 height 18
type input "C"
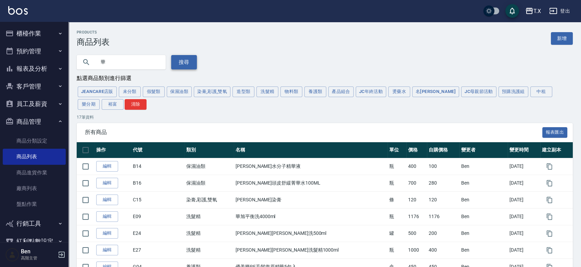
click at [184, 69] on button "搜尋" at bounding box center [184, 62] width 26 height 14
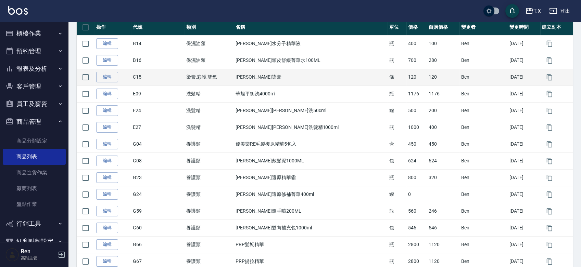
scroll to position [123, 0]
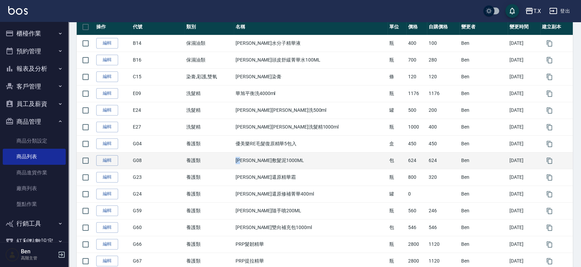
drag, startPoint x: 250, startPoint y: 158, endPoint x: 259, endPoint y: 160, distance: 8.7
click at [263, 161] on td "[PERSON_NAME]敷髮泥1000ML" at bounding box center [311, 160] width 154 height 17
copy td "[PERSON_NAME]"
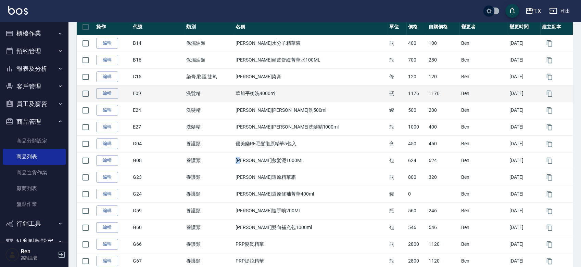
scroll to position [0, 0]
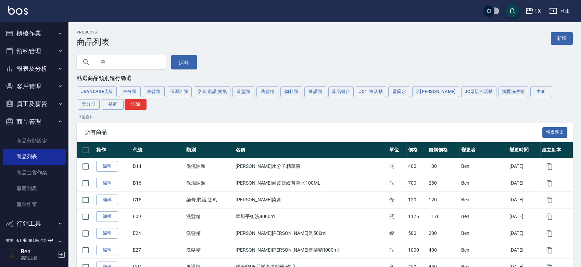
click at [133, 58] on input "華" at bounding box center [128, 62] width 64 height 18
paste input "[PERSON_NAME]"
click at [107, 61] on input "[PERSON_NAME]" at bounding box center [128, 62] width 64 height 18
click at [183, 59] on button "搜尋" at bounding box center [184, 62] width 26 height 14
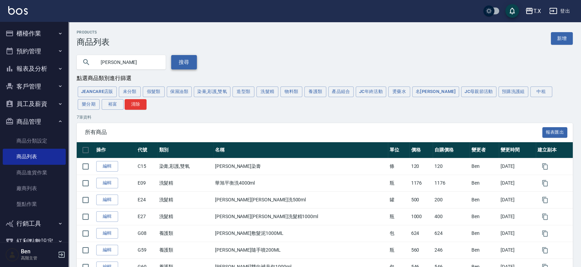
scroll to position [41, 0]
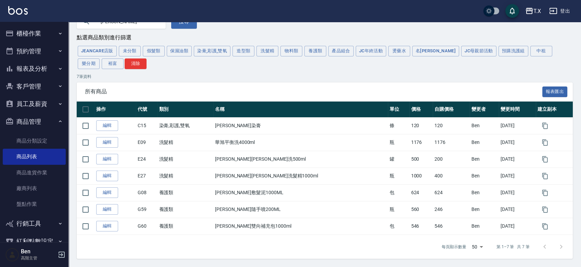
click at [137, 25] on input "[PERSON_NAME]" at bounding box center [128, 21] width 64 height 18
type input "華"
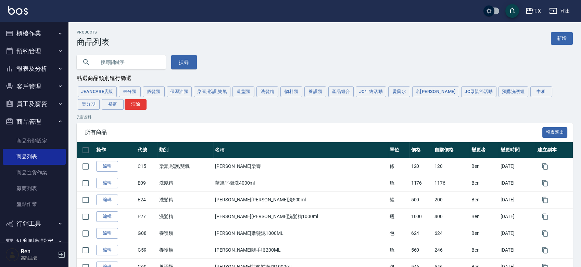
click at [131, 60] on input "text" at bounding box center [128, 62] width 64 height 18
type input "[PERSON_NAME]"
click at [187, 64] on button "搜尋" at bounding box center [184, 62] width 26 height 14
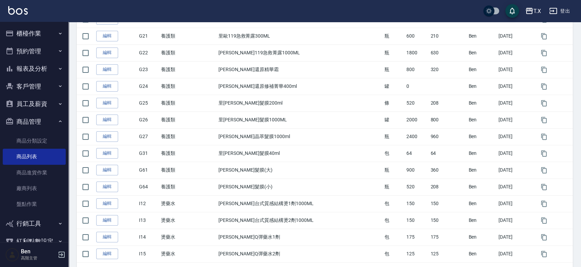
scroll to position [283, 0]
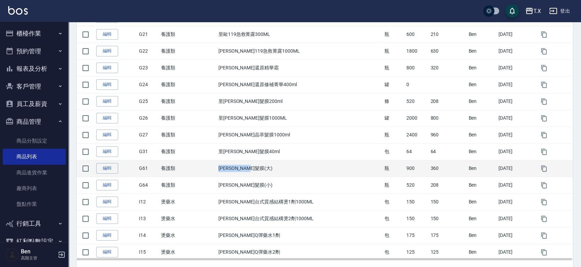
drag, startPoint x: 225, startPoint y: 166, endPoint x: 304, endPoint y: 161, distance: 80.0
click at [304, 161] on tr "編輯 G61 養護類 [PERSON_NAME]真澄滋養髮膜(大) 瓶 900 360 [PERSON_NAME] [DATE]" at bounding box center [325, 168] width 496 height 17
copy tr "養護類 [PERSON_NAME]真澄滋養髮膜(大)"
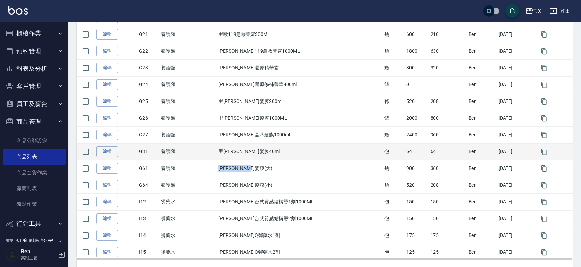
scroll to position [0, 0]
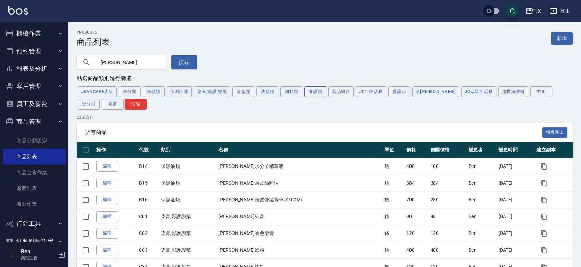
click at [317, 91] on button "養護類" at bounding box center [315, 92] width 22 height 11
